Goal: Task Accomplishment & Management: Use online tool/utility

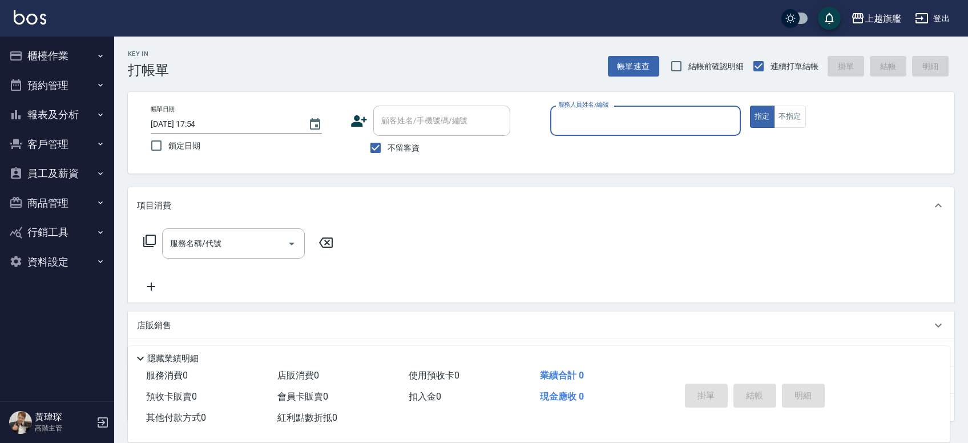
click at [78, 51] on button "櫃檯作業" at bounding box center [57, 56] width 105 height 30
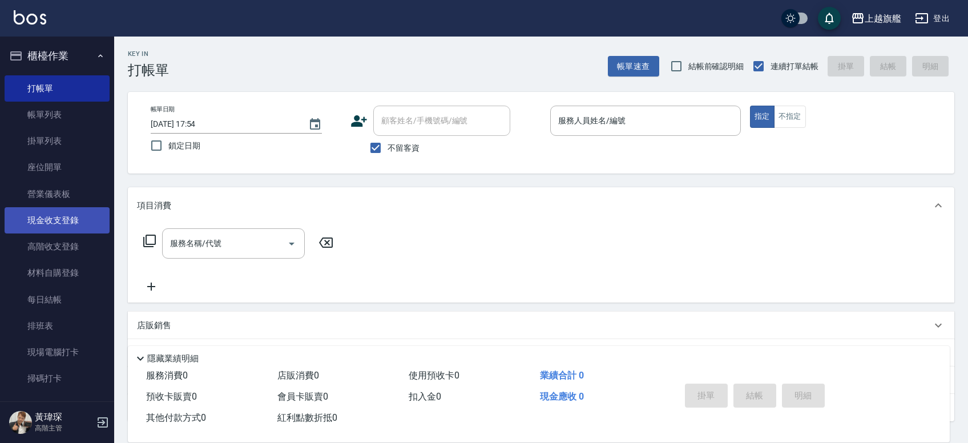
click at [76, 225] on link "現金收支登錄" at bounding box center [57, 220] width 105 height 26
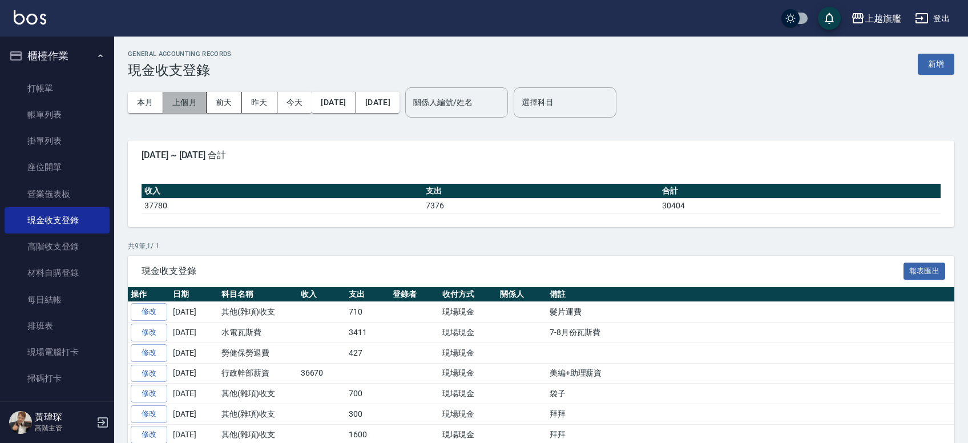
click at [197, 107] on button "上個月" at bounding box center [184, 102] width 43 height 21
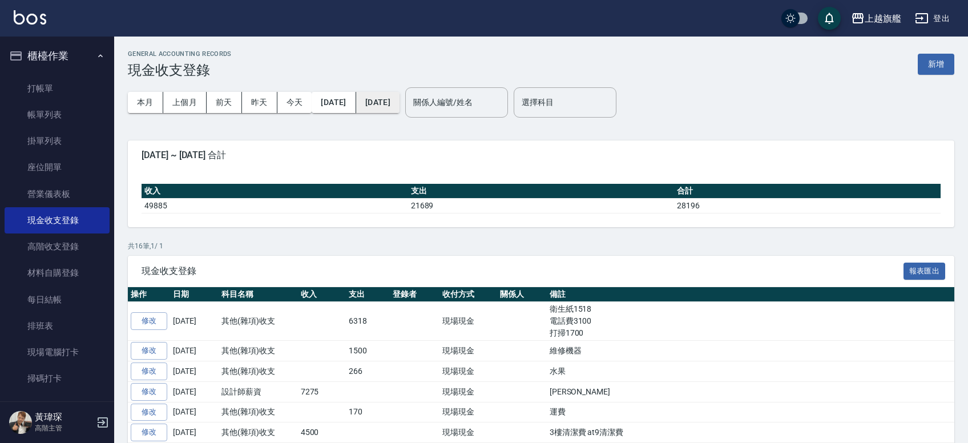
click at [400, 102] on button "[DATE]" at bounding box center [377, 102] width 43 height 21
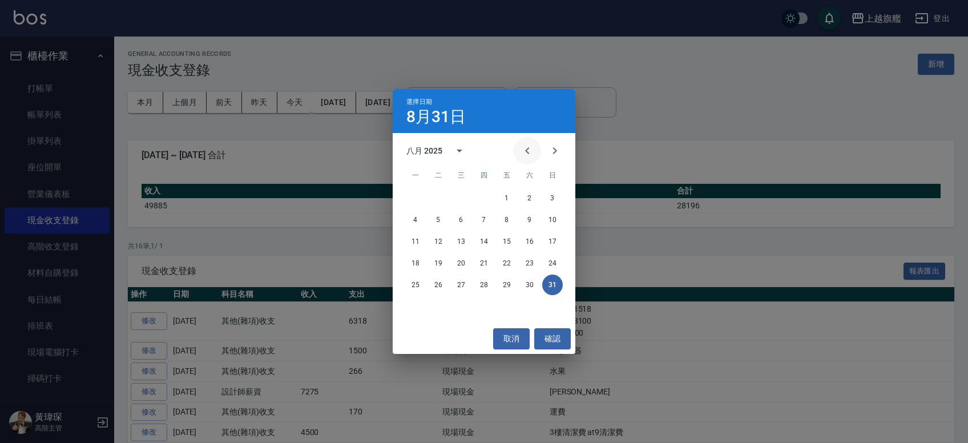
click at [520, 152] on button "Previous month" at bounding box center [527, 150] width 27 height 27
click at [521, 152] on button "Previous month" at bounding box center [527, 150] width 27 height 27
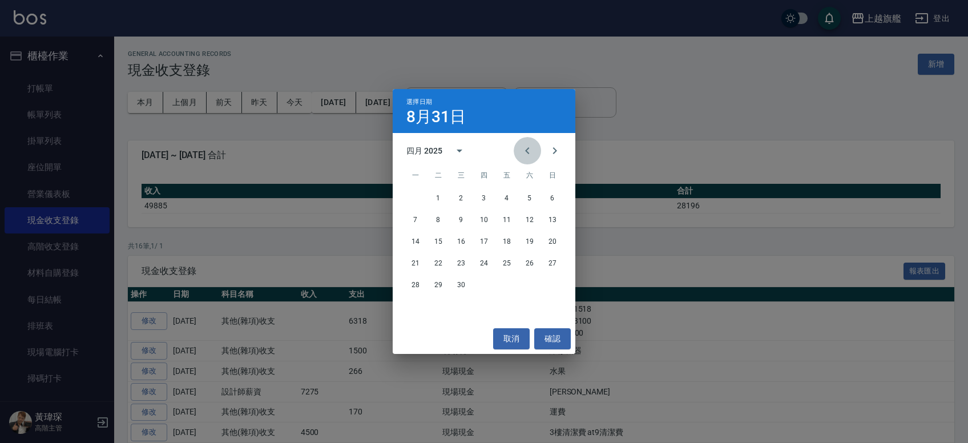
click at [521, 152] on button "Previous month" at bounding box center [527, 150] width 27 height 27
click at [511, 287] on button "31" at bounding box center [507, 285] width 21 height 21
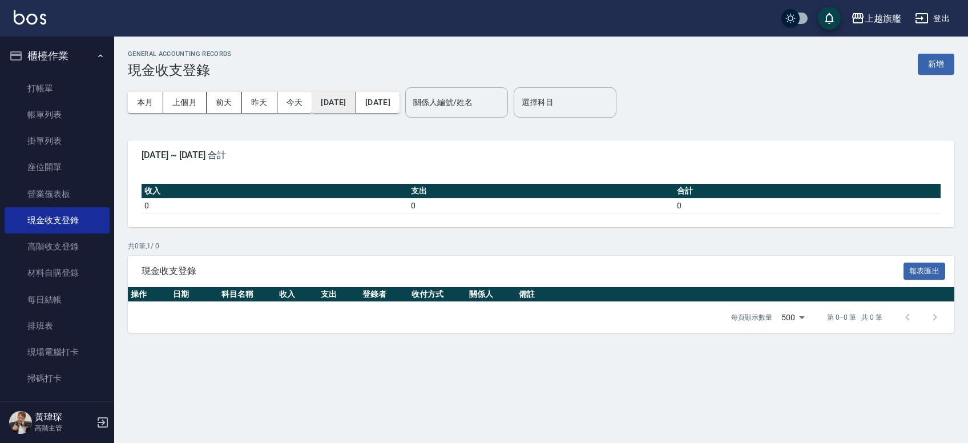
click at [343, 104] on button "[DATE]" at bounding box center [334, 102] width 44 height 21
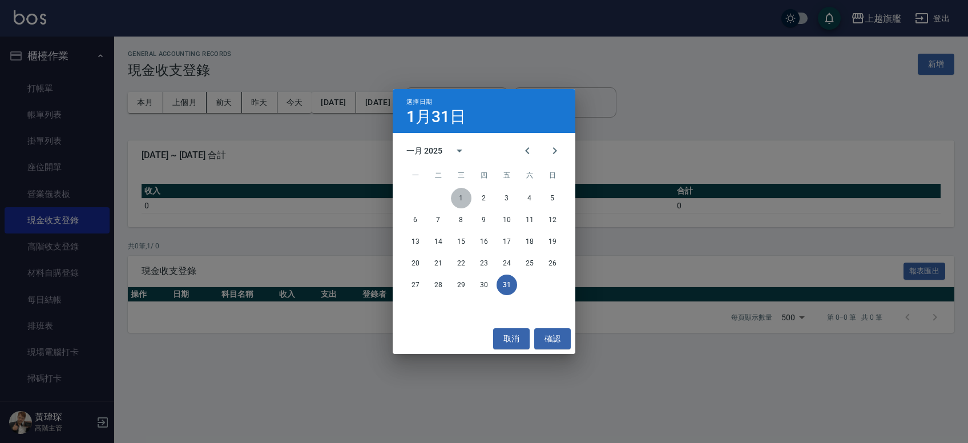
click at [464, 194] on button "1" at bounding box center [461, 198] width 21 height 21
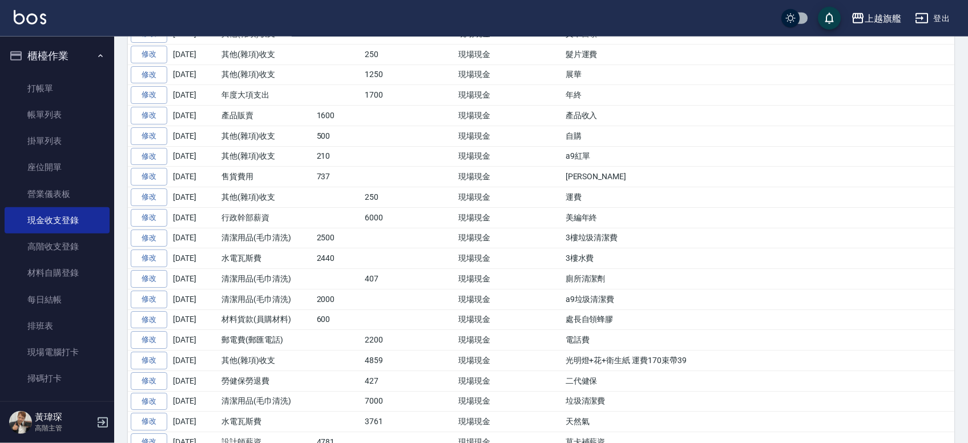
scroll to position [317, 0]
